Goal: Information Seeking & Learning: Learn about a topic

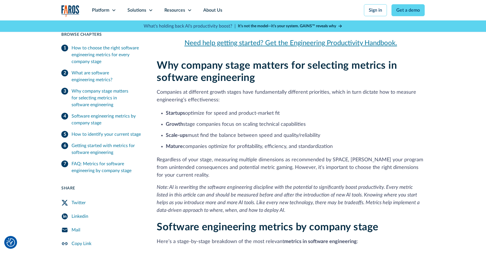
scroll to position [373, 0]
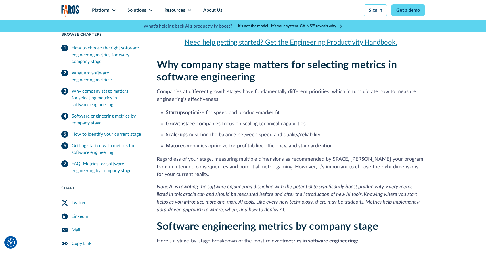
click at [198, 113] on li "Startups optimize for speed and product-market fit" at bounding box center [295, 113] width 259 height 8
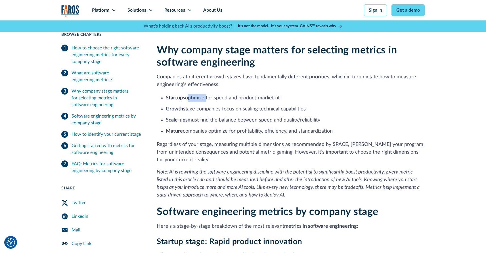
scroll to position [396, 0]
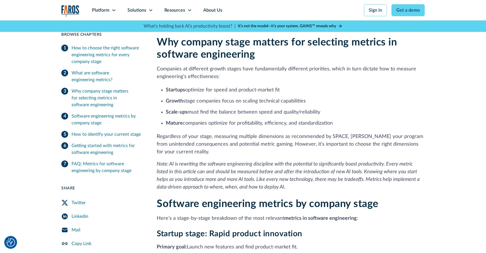
click at [189, 101] on li "Growth stage companies focus on scaling technical capabilities" at bounding box center [295, 101] width 259 height 8
click at [191, 111] on li "Scale-ups must find the balance between speed and quality/reliability" at bounding box center [295, 112] width 259 height 8
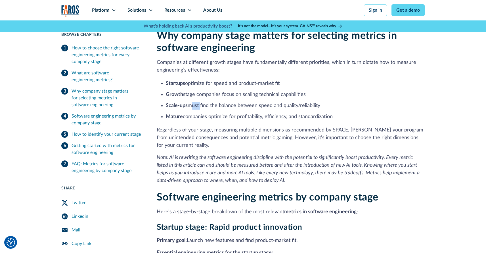
scroll to position [403, 0]
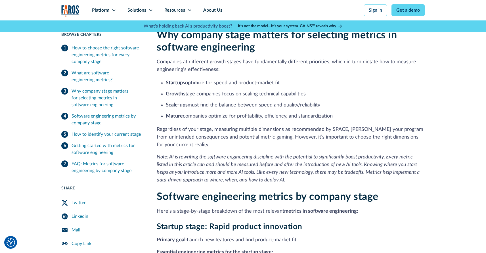
click at [191, 115] on li "Mature companies optimize for profitability, efficiency, and standardization" at bounding box center [295, 116] width 259 height 8
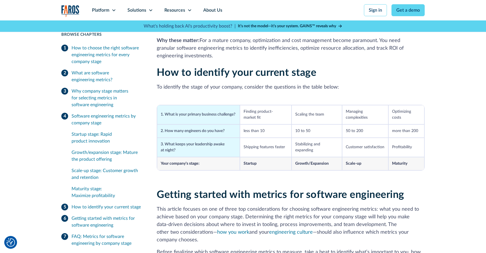
scroll to position [1151, 0]
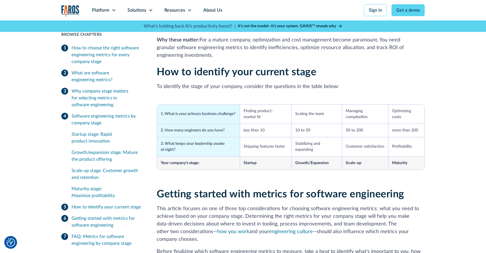
click at [263, 124] on td "less than 10" at bounding box center [266, 130] width 52 height 13
drag, startPoint x: 296, startPoint y: 135, endPoint x: 318, endPoint y: 140, distance: 22.8
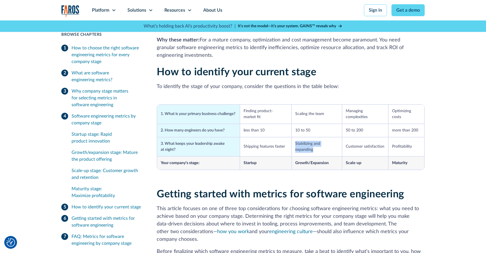
click at [318, 140] on td "Stabilizing and expanding" at bounding box center [317, 146] width 51 height 19
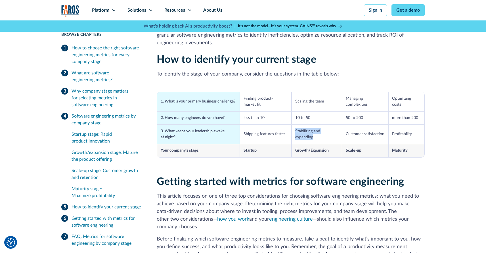
scroll to position [1164, 0]
click at [304, 144] on td "Growth/Expansion" at bounding box center [317, 150] width 51 height 13
click at [315, 144] on td "Growth/Expansion" at bounding box center [317, 150] width 51 height 13
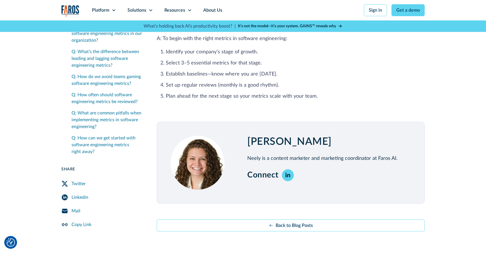
scroll to position [1924, 0]
